Goal: Navigation & Orientation: Go to known website

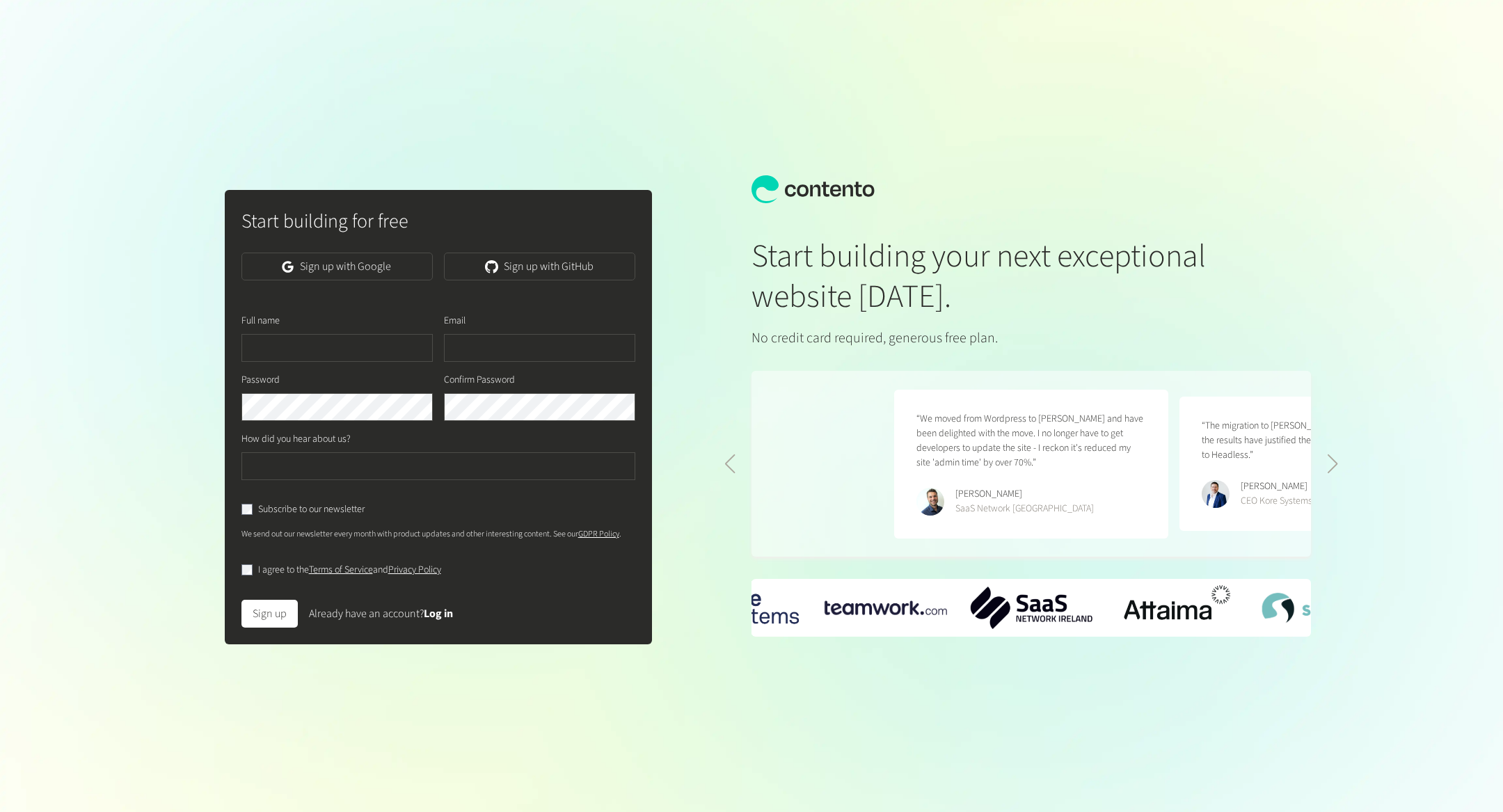
scroll to position [0, 569]
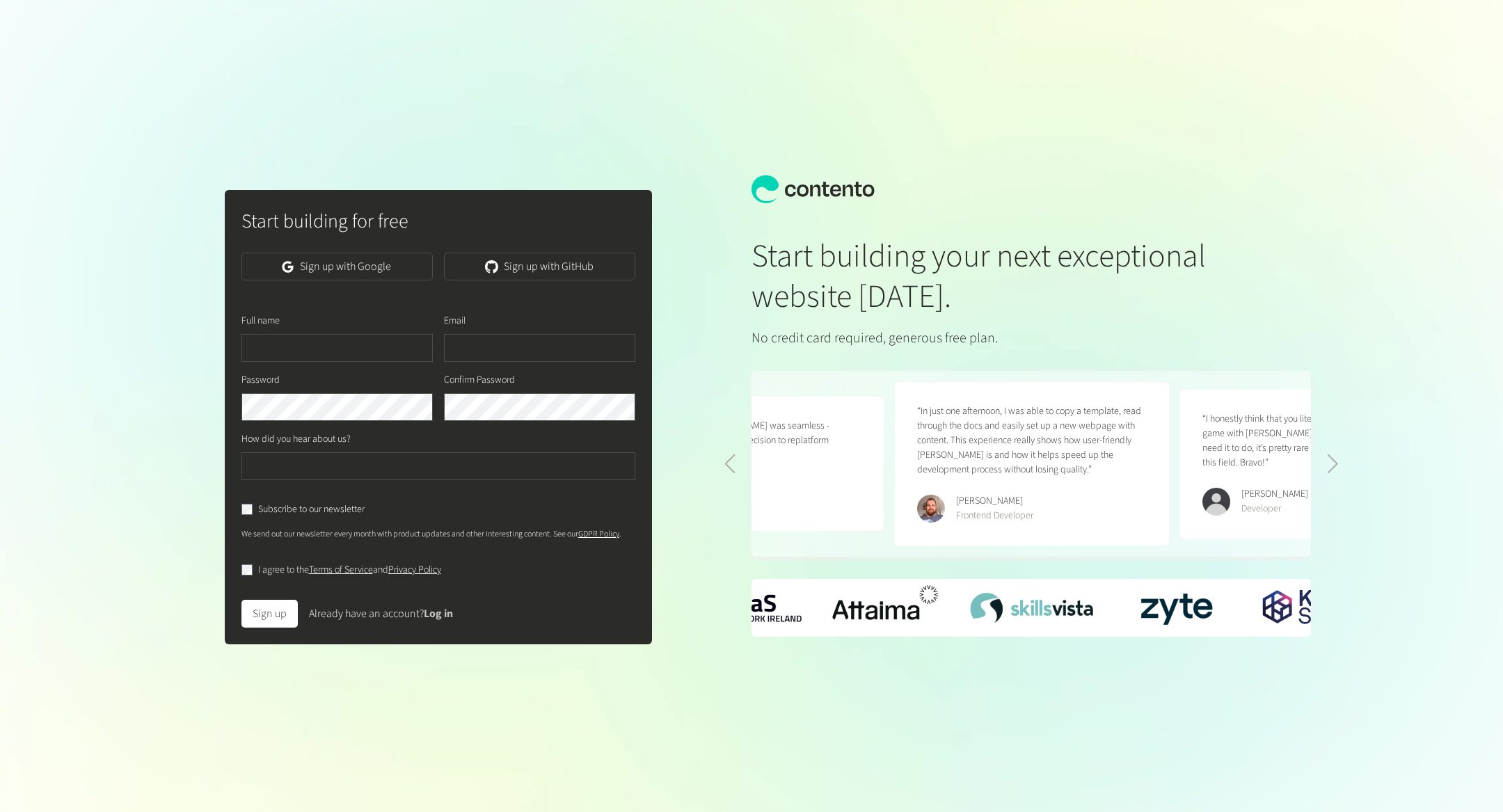
click at [442, 620] on link "Log in" at bounding box center [438, 613] width 29 height 15
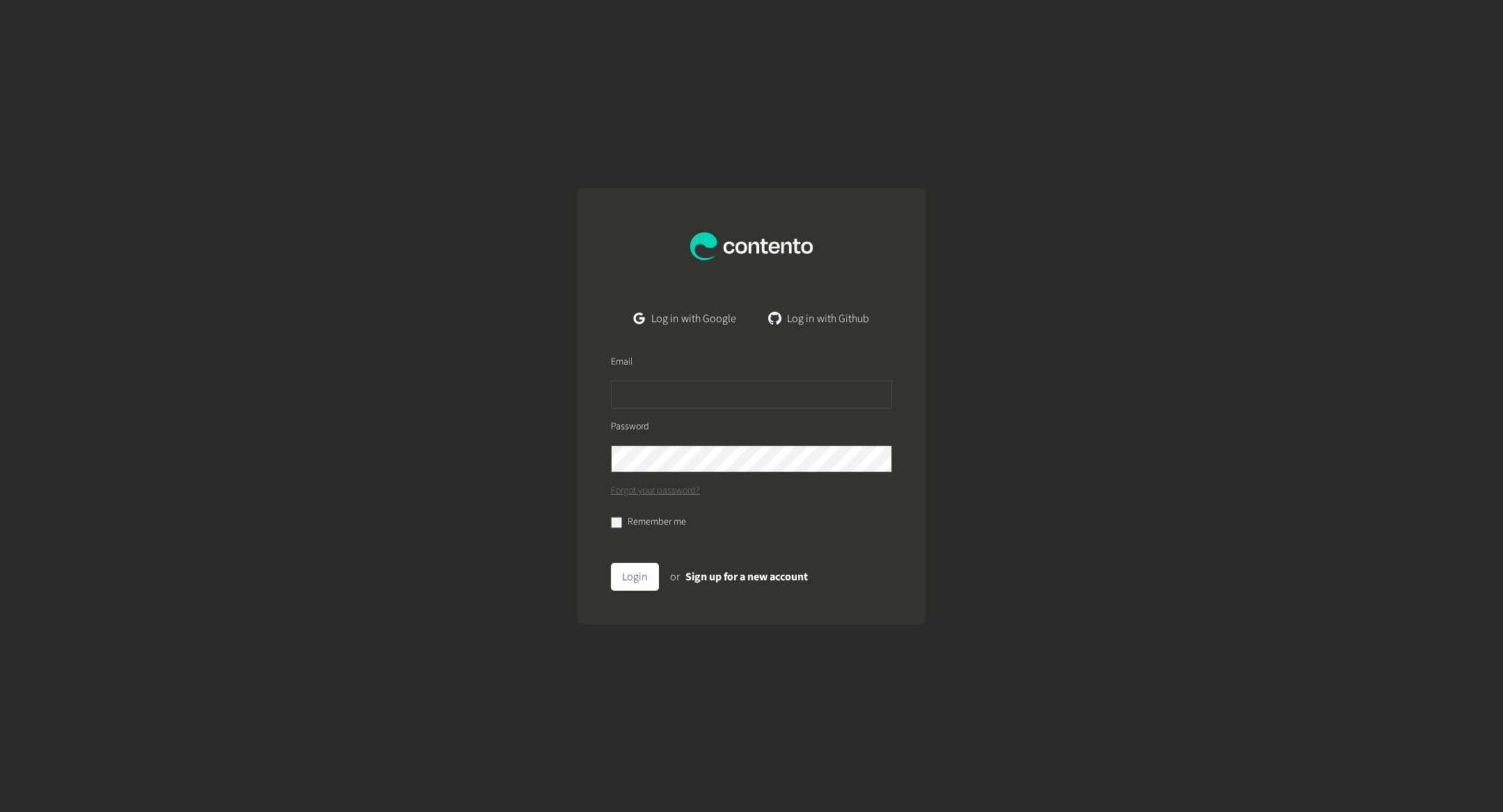
click at [722, 334] on form "Email Password Forgot your password? Remember me Login or Sign up for a new acc…" at bounding box center [752, 479] width 348 height 292
click at [722, 325] on link "Log in with Google" at bounding box center [685, 318] width 124 height 28
click at [713, 309] on link "Log in with Google" at bounding box center [685, 318] width 124 height 28
